Goal: Task Accomplishment & Management: Complete application form

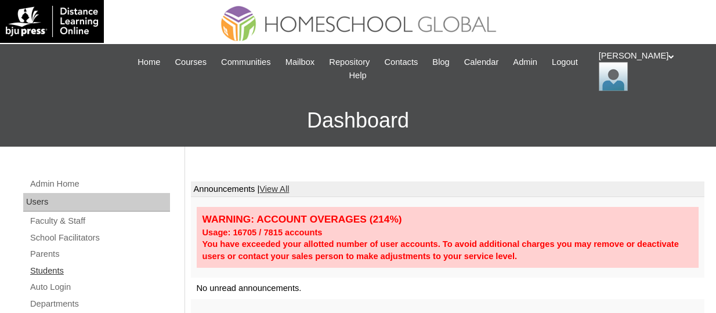
click at [37, 270] on link "Students" at bounding box center [99, 271] width 141 height 14
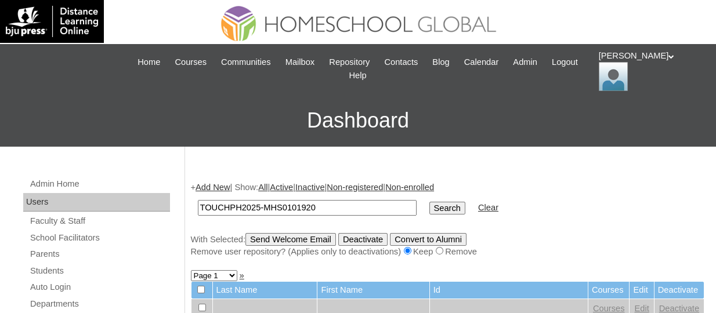
type input "TOUCHPH2025-MHS0101920"
click at [429, 202] on input "Search" at bounding box center [447, 208] width 36 height 13
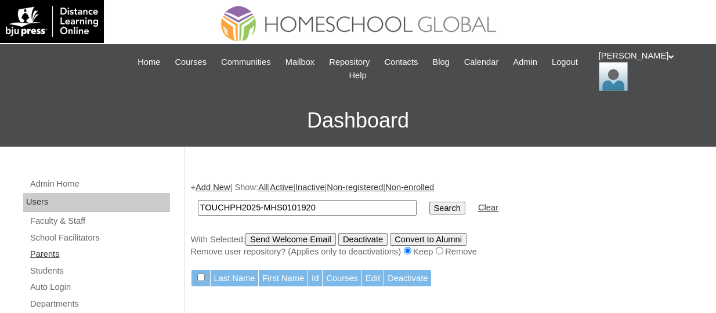
click at [49, 248] on link "Parents" at bounding box center [99, 254] width 141 height 14
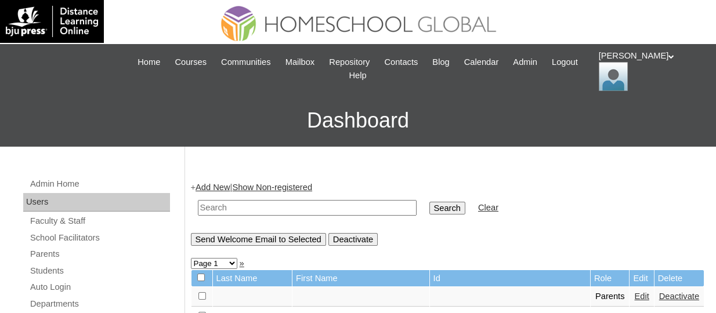
drag, startPoint x: 0, startPoint y: 0, endPoint x: 325, endPoint y: 204, distance: 384.1
click at [325, 204] on input "text" at bounding box center [307, 208] width 219 height 16
paste input "TOUCHPH2025-MHS0101920"
type input "TOUCHPH2025-MHS0101920"
click at [429, 202] on input "Search" at bounding box center [447, 208] width 36 height 13
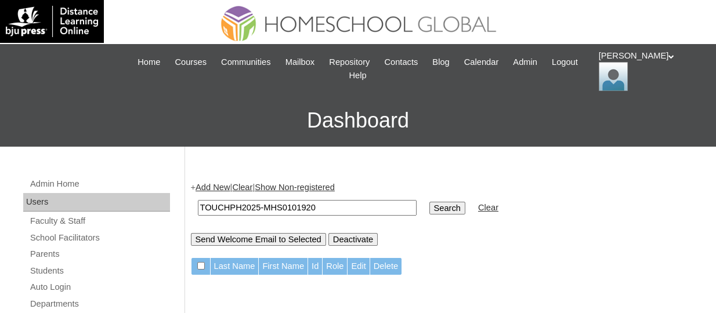
click at [328, 211] on input "TOUCHPH2025-MHS0101920" at bounding box center [307, 208] width 219 height 16
paste input "3"
type input "TOUCHPH2025-MHS0101930"
click at [429, 202] on input "Search" at bounding box center [447, 208] width 36 height 13
click at [40, 269] on link "Students" at bounding box center [99, 271] width 141 height 14
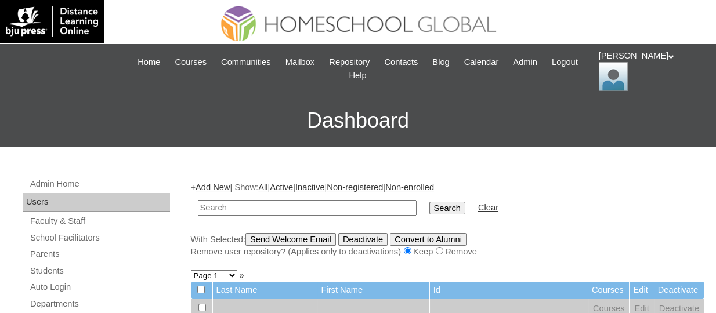
drag, startPoint x: 0, startPoint y: 0, endPoint x: 324, endPoint y: 206, distance: 384.1
click at [324, 206] on input "text" at bounding box center [307, 208] width 219 height 16
type input "TOUCHPH2025-MHS0101930"
click at [429, 202] on input "Search" at bounding box center [447, 208] width 36 height 13
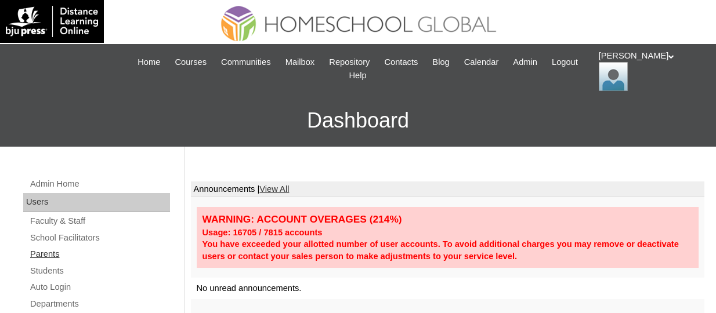
click at [63, 248] on link "Parents" at bounding box center [99, 254] width 141 height 14
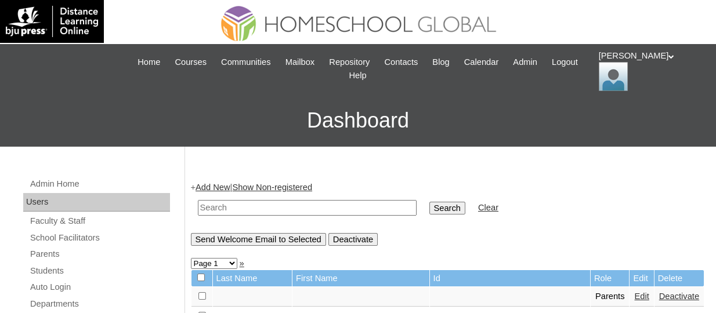
click at [220, 184] on link "Add New" at bounding box center [212, 187] width 34 height 9
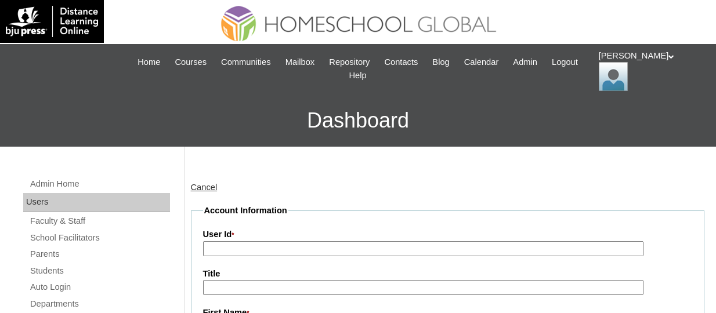
paste input "TOUCHPH2025-MHS010193"
click at [247, 248] on input "TOUCHPH2025-MHS010193" at bounding box center [423, 249] width 440 height 16
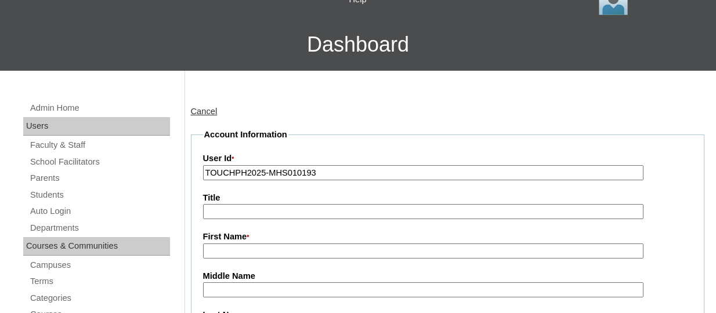
scroll to position [81, 0]
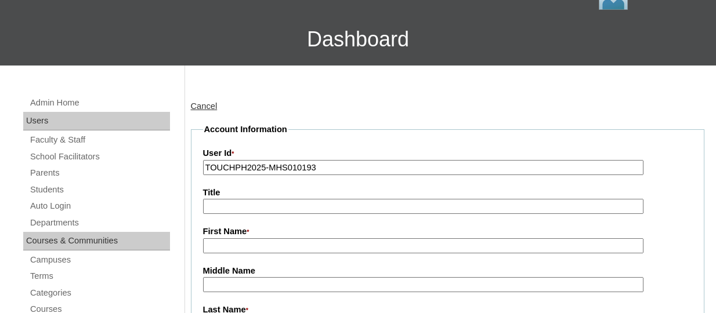
type input "TOUCHPH2025-MHS010193"
click at [230, 248] on input "First Name *" at bounding box center [423, 246] width 440 height 16
paste input "Aubrey Quilanita"
drag, startPoint x: 277, startPoint y: 245, endPoint x: 237, endPoint y: 245, distance: 39.4
click at [237, 245] on input "Aubrey Quilanita" at bounding box center [423, 246] width 440 height 16
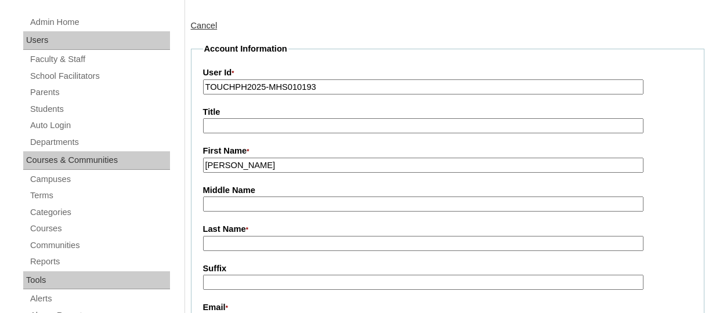
scroll to position [165, 0]
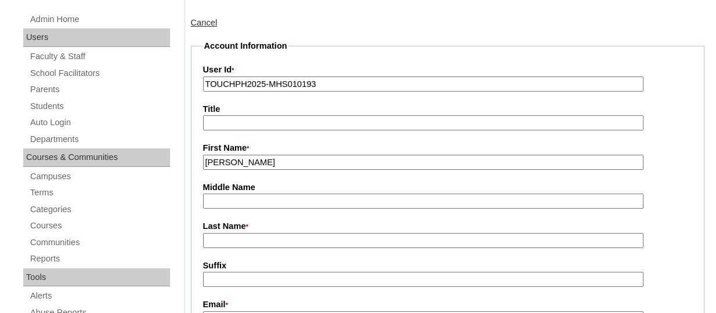
type input "Aubrey"
click at [237, 245] on input "Last Name *" at bounding box center [423, 241] width 440 height 16
paste input "Quilanita"
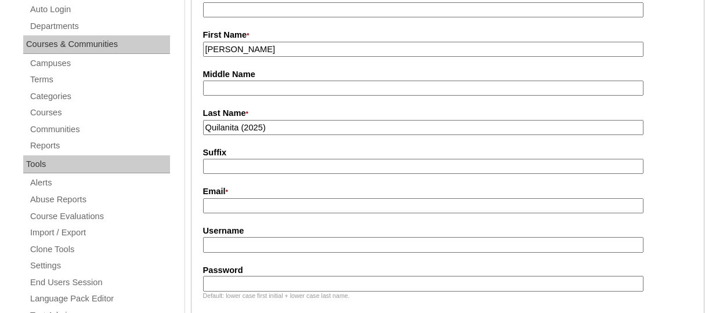
scroll to position [281, 0]
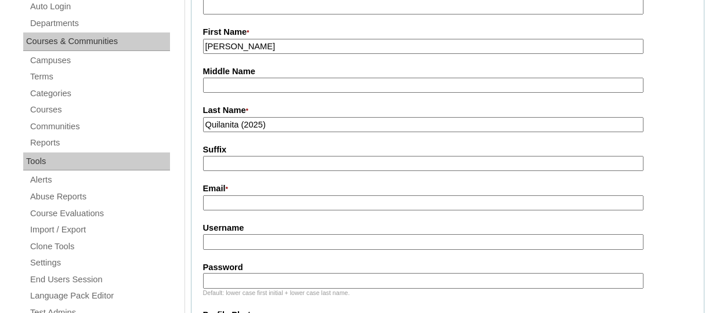
type input "Quilanita (2025)"
click at [216, 195] on input "Email *" at bounding box center [423, 203] width 440 height 16
paste input "ajingdmq@gmail.com"
type input "ajingdmq@gmail.com"
click at [229, 242] on input "Username" at bounding box center [423, 242] width 440 height 16
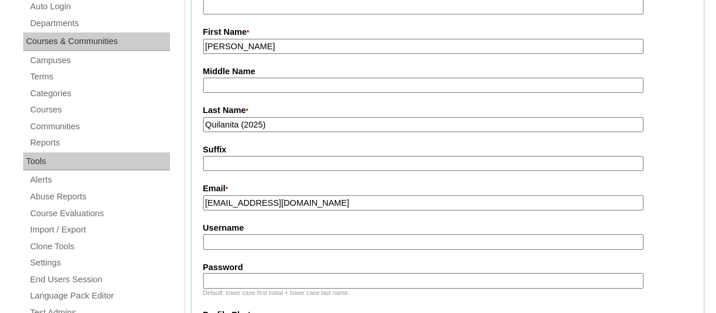
click at [297, 244] on input "Username" at bounding box center [423, 242] width 440 height 16
paste input "aubreyquilanitaTQ325"
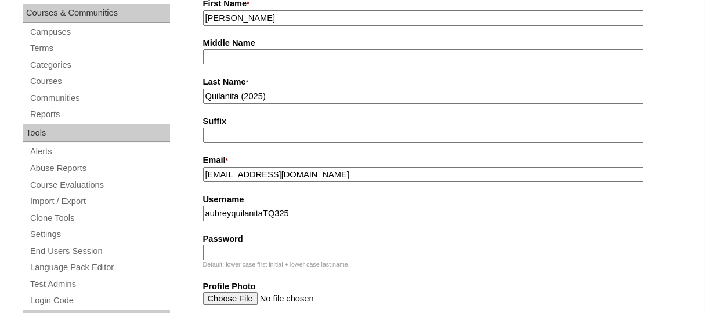
type input "aubreyquilanitaTQ325"
click at [245, 252] on input "Password" at bounding box center [423, 253] width 440 height 16
paste input "HG123456p"
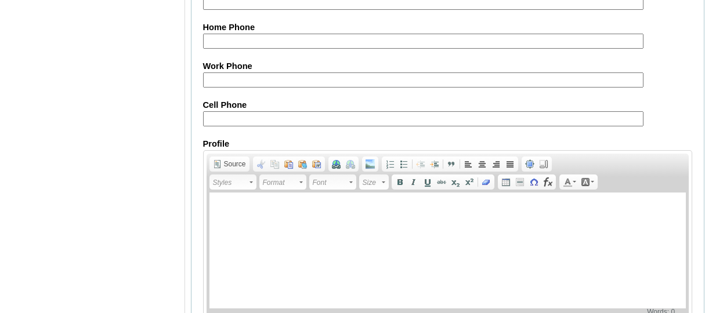
scroll to position [1269, 0]
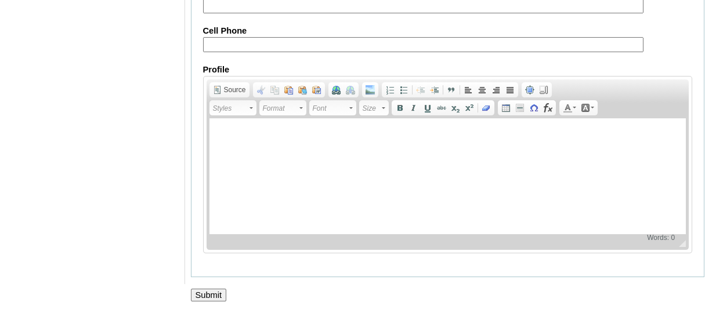
type input "HG123456p"
click at [209, 297] on input "Submit" at bounding box center [209, 295] width 36 height 13
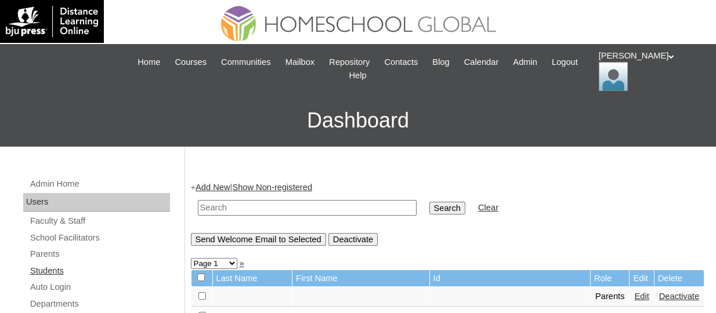
click at [60, 271] on link "Students" at bounding box center [99, 271] width 141 height 14
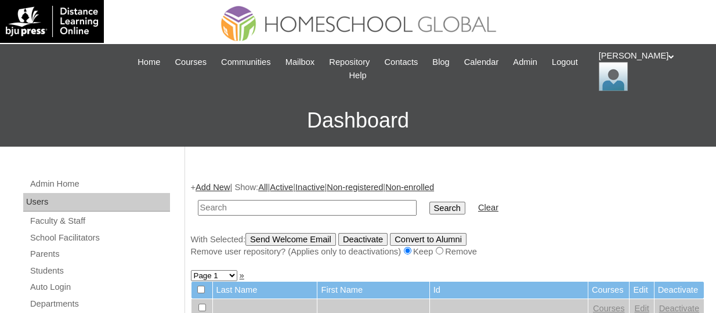
click at [212, 190] on link "Add New" at bounding box center [212, 187] width 34 height 9
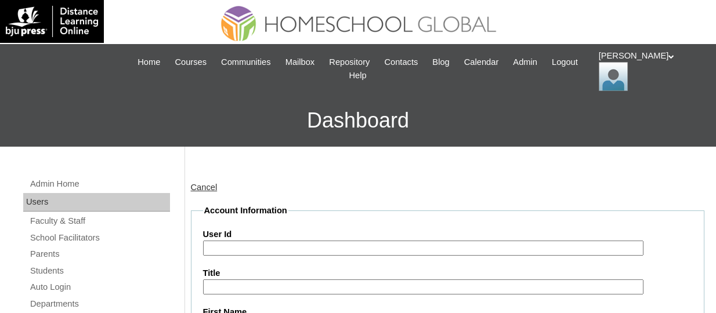
click at [263, 242] on input "User Id" at bounding box center [423, 249] width 440 height 16
click at [256, 244] on input "User Id" at bounding box center [423, 249] width 440 height 16
paste input "TOUCHPH2025-MHS010194"
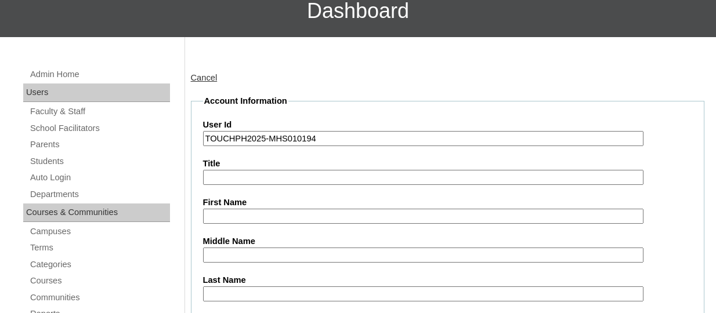
scroll to position [117, 0]
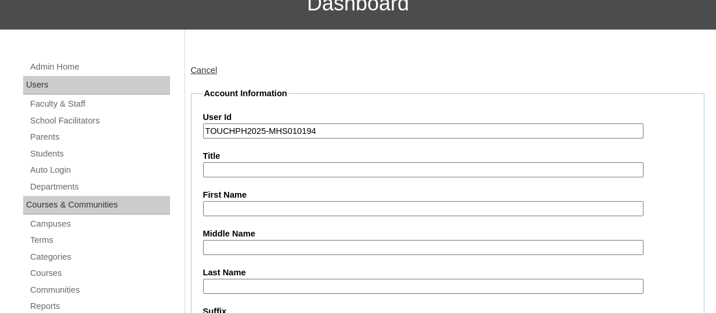
type input "TOUCHPH2025-MHS010194"
click at [223, 201] on input "First Name" at bounding box center [423, 209] width 440 height 16
paste input "Jhayne Angela Quilanita Mananghaya"
drag, startPoint x: 377, startPoint y: 207, endPoint x: 312, endPoint y: 206, distance: 65.0
click at [312, 206] on input "Jhayne Angela Quilanita Mananghaya" at bounding box center [423, 209] width 440 height 16
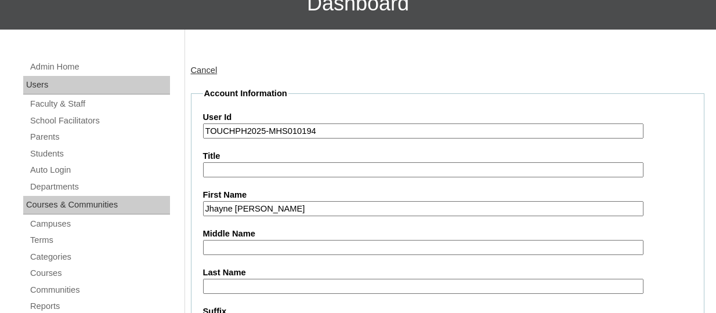
type input "Jhayne Angela Quilanita"
click at [218, 283] on input "Last Name" at bounding box center [423, 287] width 440 height 16
paste input "Mananghaya"
type input "Mananghaya"
drag, startPoint x: 322, startPoint y: 209, endPoint x: 271, endPoint y: 208, distance: 50.5
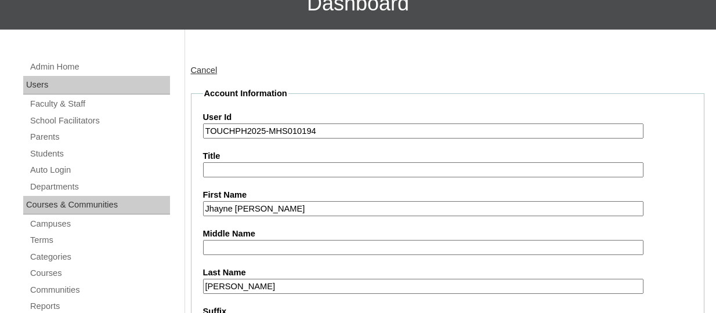
click at [271, 208] on input "Jhayne Angela Quilanita" at bounding box center [423, 209] width 440 height 16
type input "Jhayne Angela"
click at [241, 240] on input "Middle Name" at bounding box center [423, 248] width 440 height 16
paste input "Quilanita"
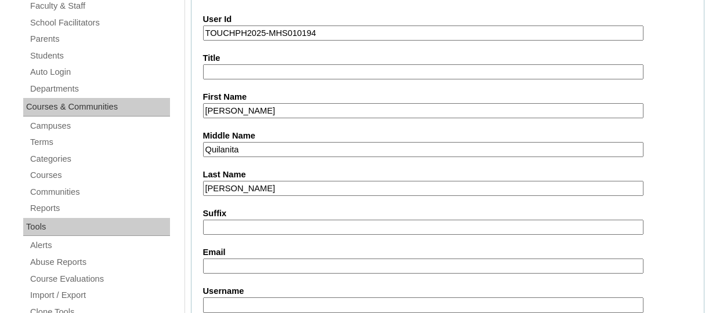
scroll to position [225, 0]
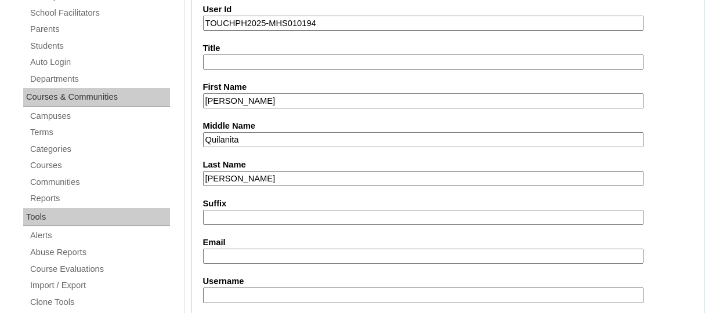
type input "Quilanita"
click at [225, 251] on input "Email" at bounding box center [423, 257] width 440 height 16
paste input "ajingdmq@gmail.com"
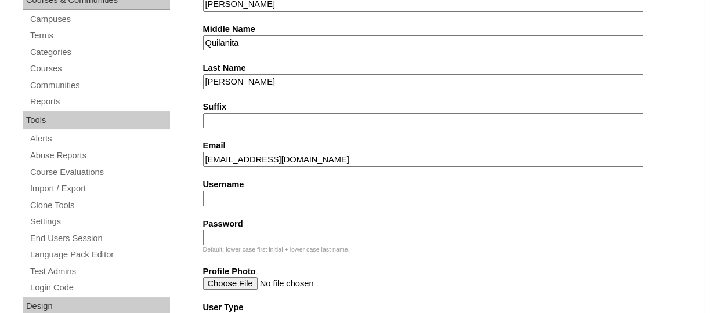
scroll to position [328, 0]
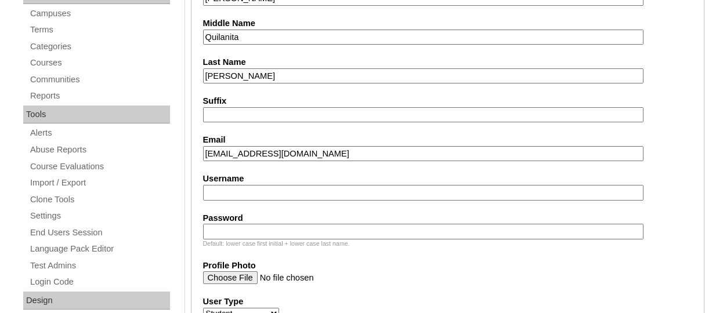
type input "ajingdmq@gmail.com"
click at [238, 188] on input "Username" at bounding box center [423, 193] width 440 height 16
paste input "jhayneangelamananghayaTQ325"
type input "jhayneangelamananghayaTQ325"
click at [267, 231] on input "Password" at bounding box center [423, 232] width 440 height 16
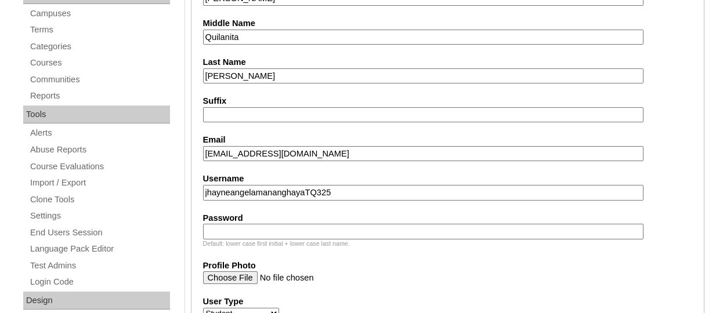
paste input "HG123456s"
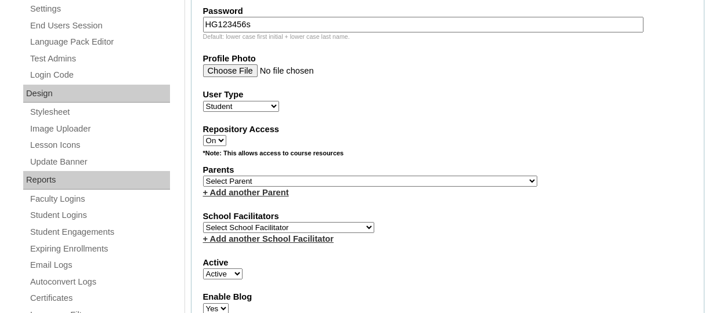
scroll to position [545, 0]
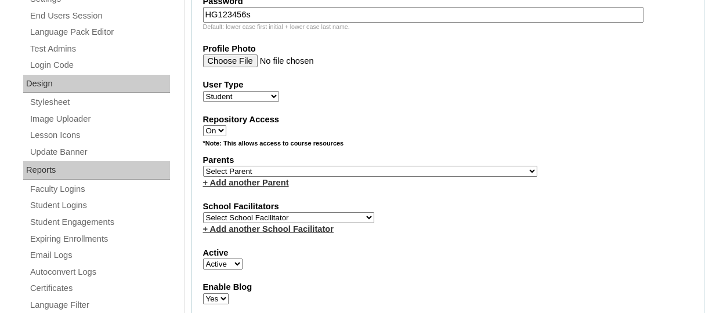
type input "HG123456s"
click at [311, 175] on select "Select Parent , , , , , , , , , , , , , , , , , , , , , , , , , , , , , , , , ,…" at bounding box center [370, 171] width 334 height 11
click at [263, 171] on select "Select Parent , , , , , , , , , , , , , , , , , , , , , , , , , , , , , , , , ,…" at bounding box center [370, 171] width 334 height 11
select select "43849"
click at [203, 168] on select "Select Parent , , , , , , , , , , , , , , , , , , , , , , , , , , , , , , , , ,…" at bounding box center [370, 171] width 334 height 11
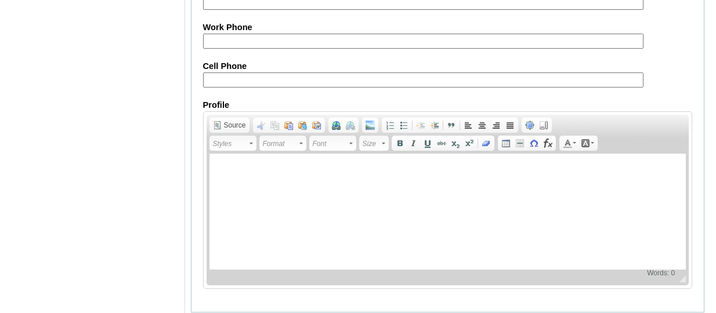
scroll to position [1479, 0]
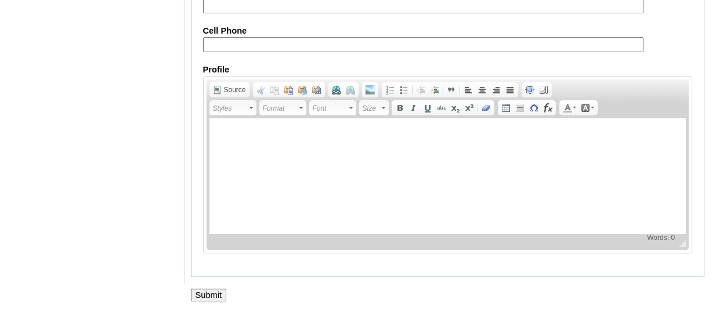
click at [204, 300] on input "Submit" at bounding box center [209, 295] width 36 height 13
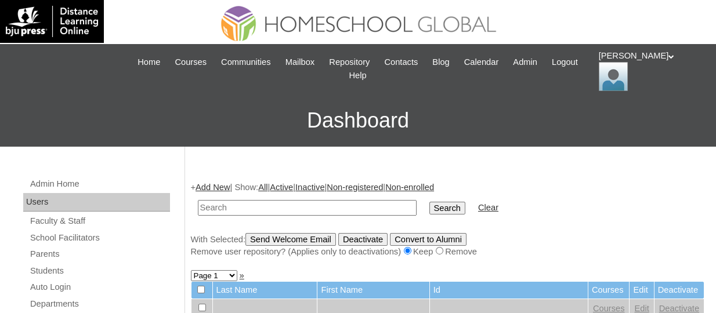
click at [217, 204] on input "text" at bounding box center [307, 208] width 219 height 16
paste input "TOUCHPH2025-MHS010194"
type input "TOUCHPH2025-MHS010194"
click at [429, 202] on input "Search" at bounding box center [447, 208] width 36 height 13
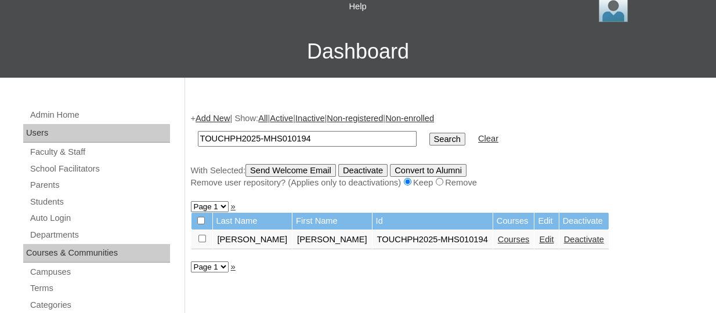
scroll to position [70, 0]
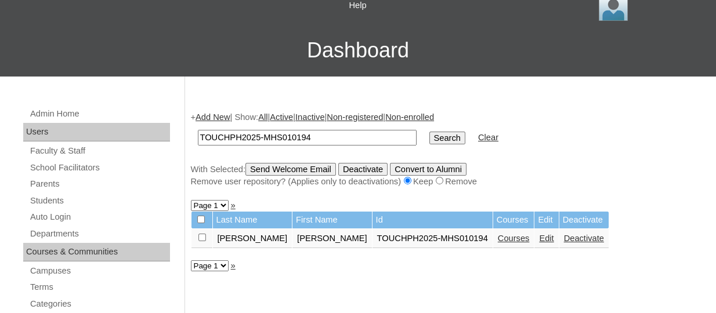
click at [498, 242] on link "Courses" at bounding box center [514, 238] width 32 height 9
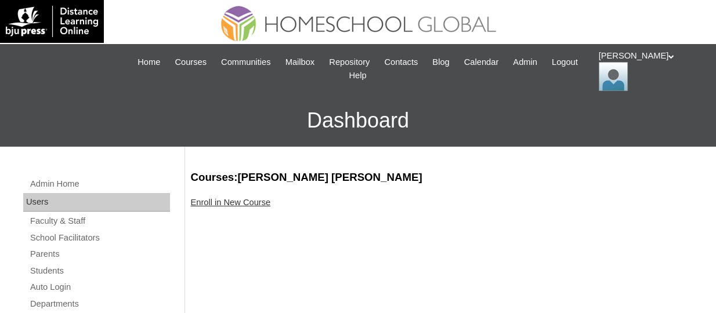
click at [225, 202] on link "Enroll in New Course" at bounding box center [231, 202] width 80 height 9
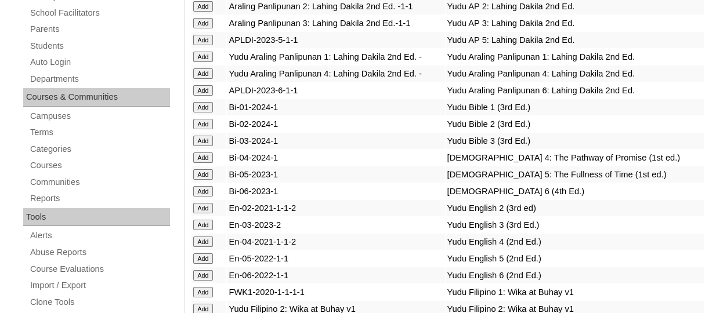
scroll to position [3298, 0]
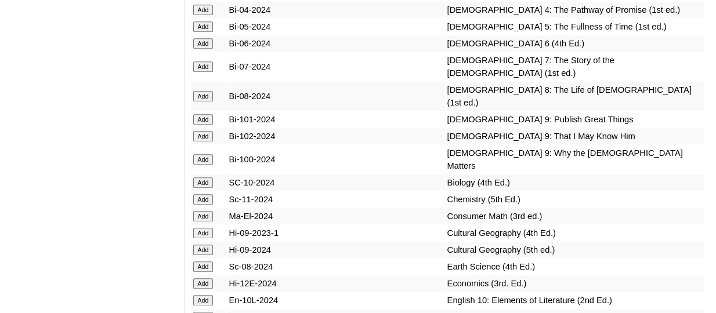
click at [206, 32] on input "Add" at bounding box center [203, 26] width 20 height 10
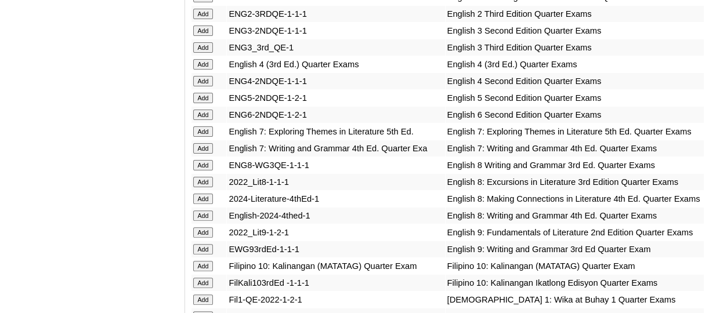
scroll to position [3684, 0]
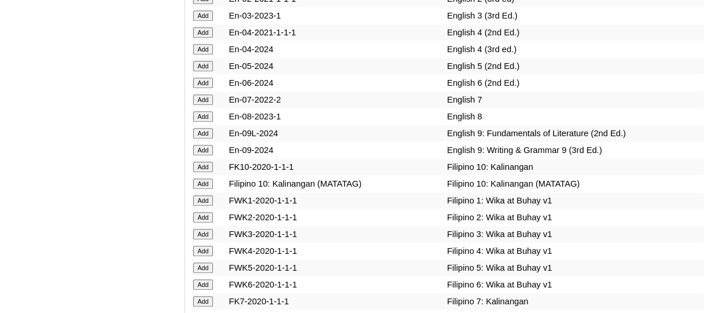
click at [204, 71] on input "Add" at bounding box center [203, 66] width 20 height 10
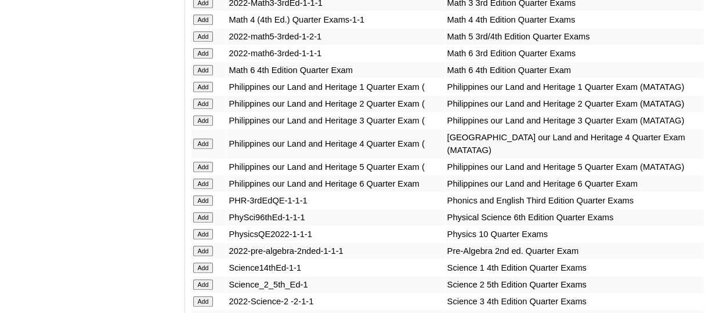
scroll to position [4539, 0]
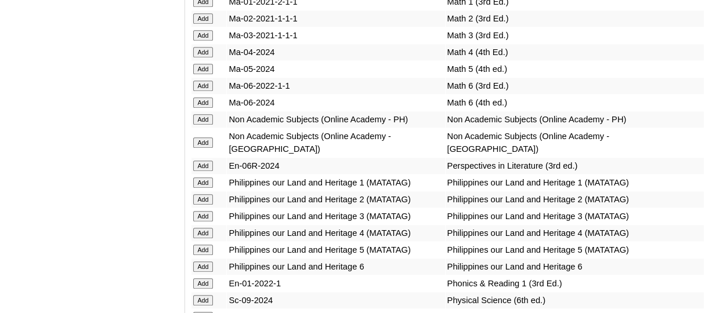
click at [205, 74] on input "Add" at bounding box center [203, 69] width 20 height 10
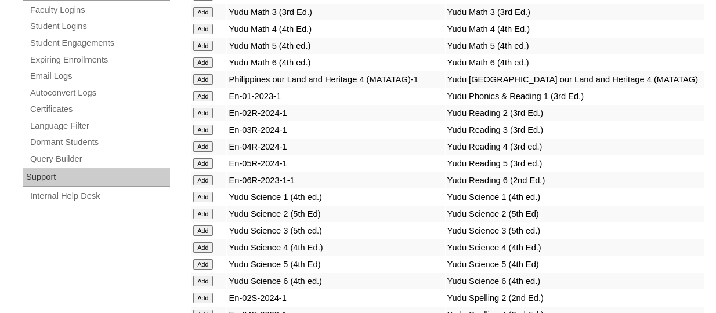
scroll to position [4964, 0]
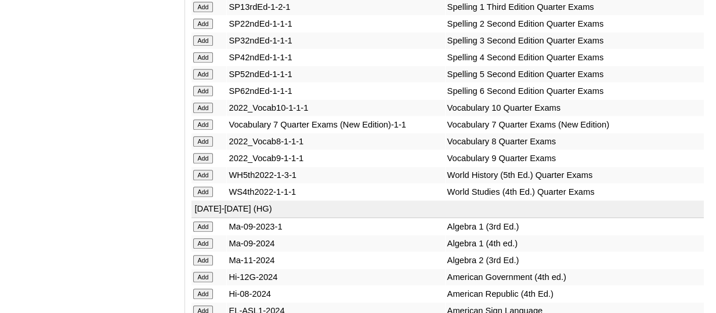
scroll to position [5081, 0]
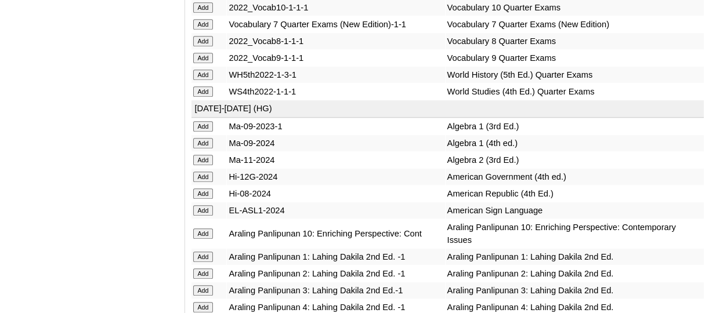
scroll to position [5233, 0]
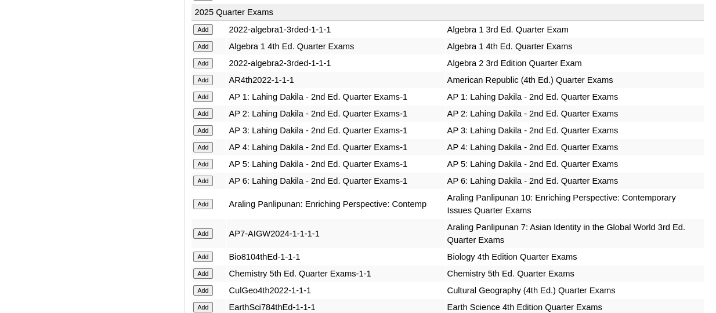
scroll to position [2933, 0]
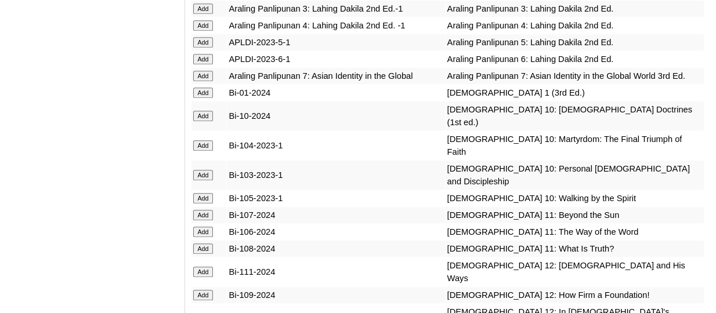
click at [205, 48] on input "Add" at bounding box center [203, 42] width 20 height 10
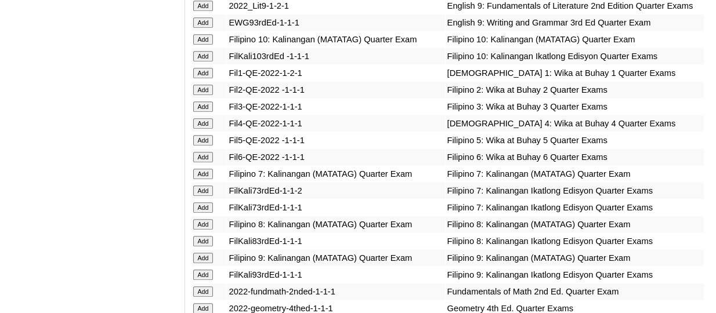
scroll to position [3818, 0]
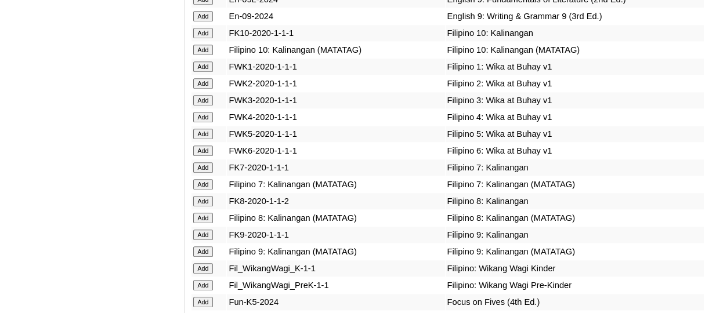
click at [204, 139] on input "Add" at bounding box center [203, 134] width 20 height 10
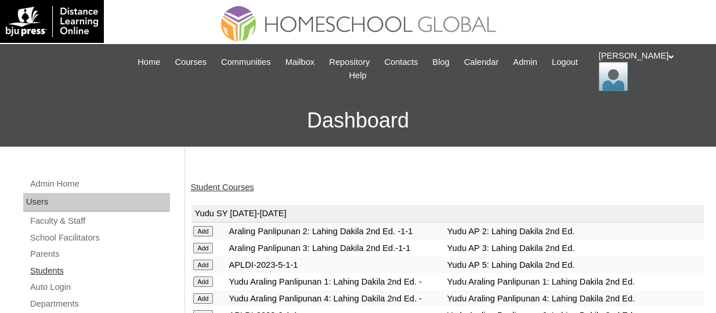
click at [57, 270] on link "Students" at bounding box center [99, 271] width 141 height 14
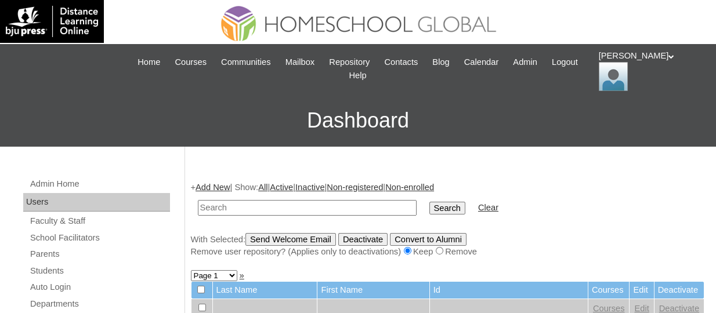
click at [208, 184] on link "Add New" at bounding box center [212, 187] width 34 height 9
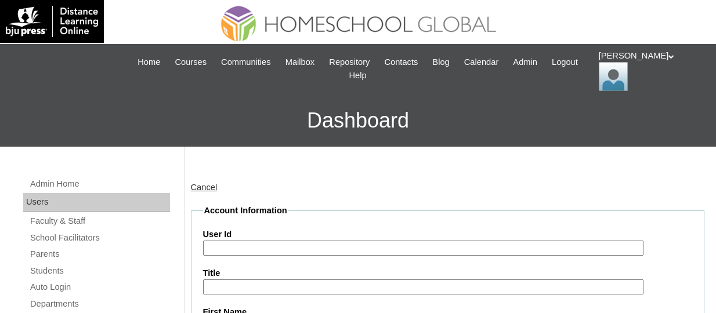
click at [223, 247] on input "User Id" at bounding box center [423, 249] width 440 height 16
paste input "TOUCHPH2025-MHS010196"
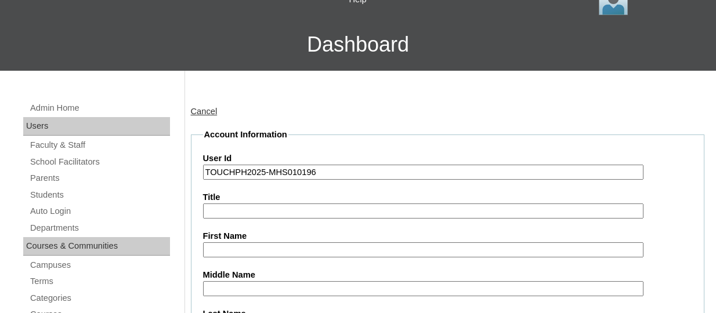
scroll to position [78, 0]
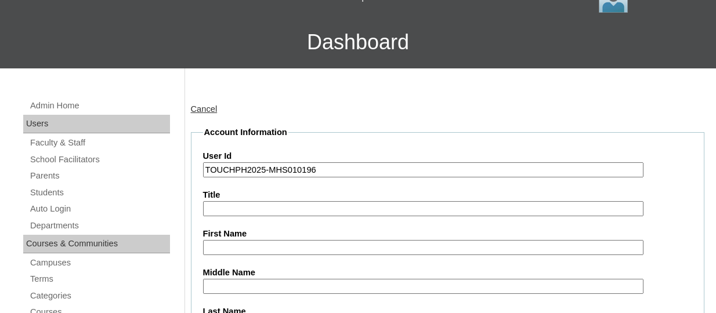
type input "TOUCHPH2025-MHS010196"
click at [403, 104] on div "Cancel" at bounding box center [448, 109] width 514 height 12
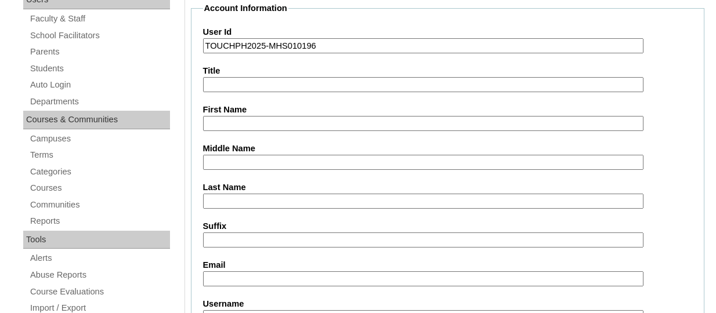
scroll to position [205, 0]
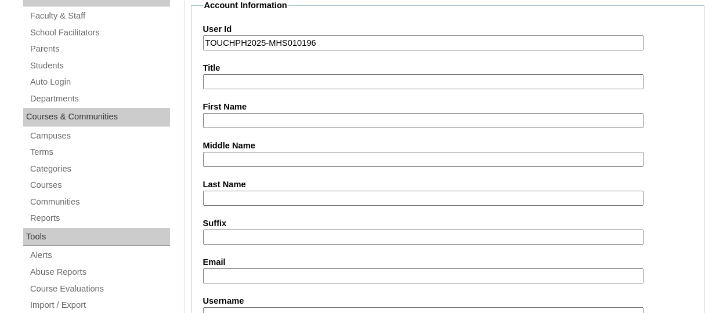
click at [241, 113] on input "First Name" at bounding box center [423, 121] width 440 height 16
